Goal: Find contact information: Find contact information

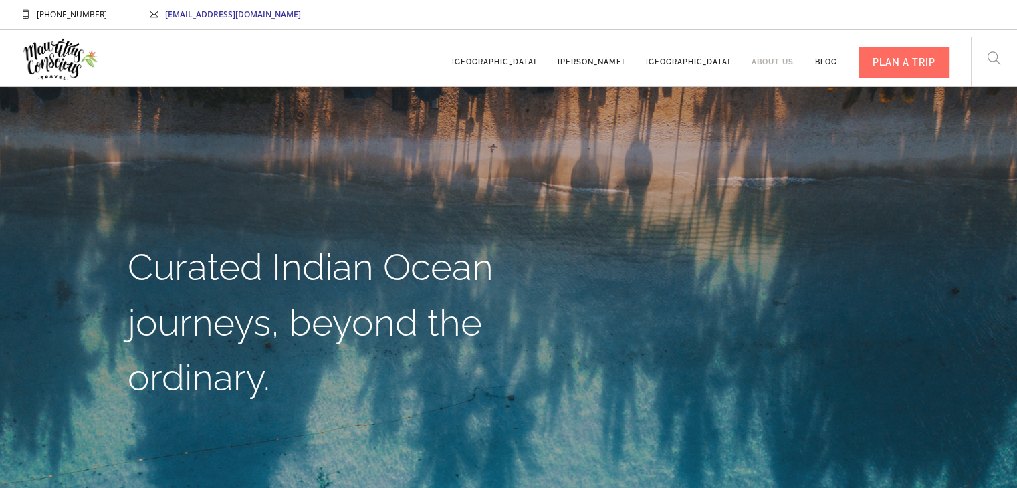
drag, startPoint x: 0, startPoint y: 0, endPoint x: 773, endPoint y: 59, distance: 775.0
click at [773, 59] on link "About us" at bounding box center [772, 55] width 42 height 37
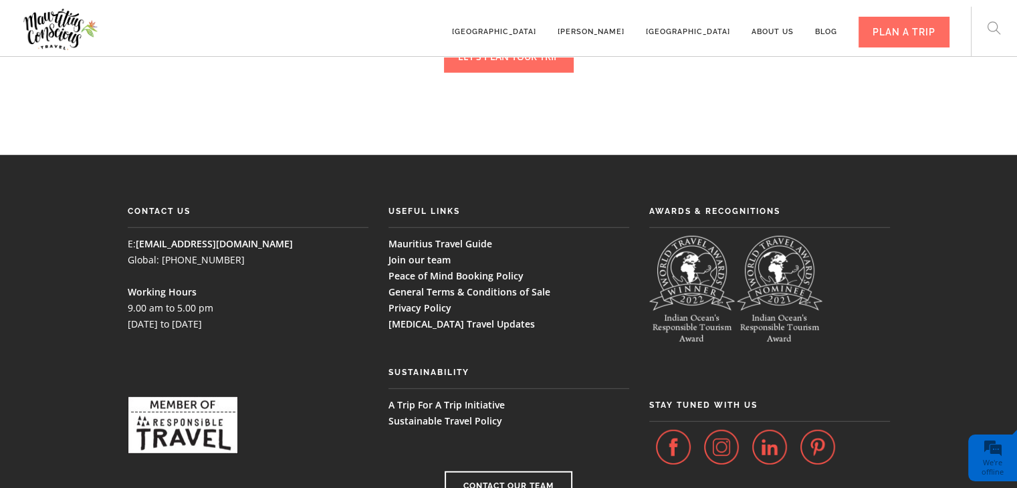
scroll to position [3629, 0]
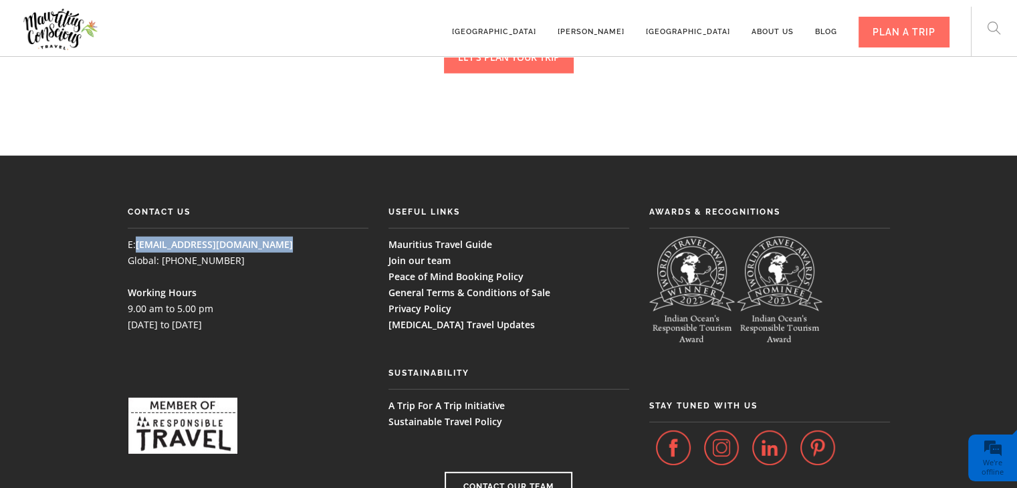
drag, startPoint x: 295, startPoint y: 196, endPoint x: 139, endPoint y: 194, distance: 156.4
click at [139, 237] on p "E: [EMAIL_ADDRESS][DOMAIN_NAME] Global: [PHONE_NUMBER]" at bounding box center [248, 253] width 241 height 32
copy link "[EMAIL_ADDRESS][DOMAIN_NAME]"
